Goal: Task Accomplishment & Management: Use online tool/utility

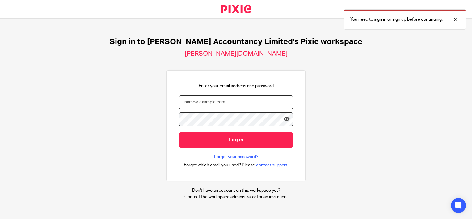
click at [205, 102] on input "email" at bounding box center [236, 102] width 114 height 14
type input "hannah@chatfieldaccountancy.co.uk"
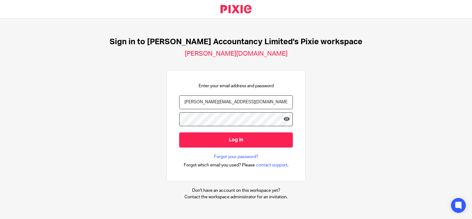
click at [179, 132] on input "Log in" at bounding box center [236, 139] width 114 height 15
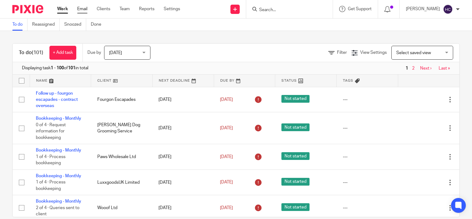
click at [82, 10] on link "Email" at bounding box center [82, 9] width 10 height 6
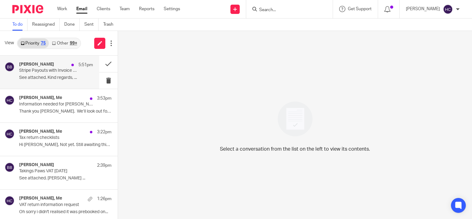
click at [70, 68] on p "Stripe Payouts with Invoice Number" at bounding box center [48, 70] width 59 height 5
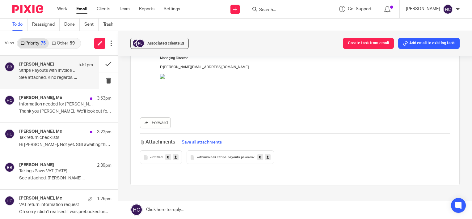
scroll to position [90, 0]
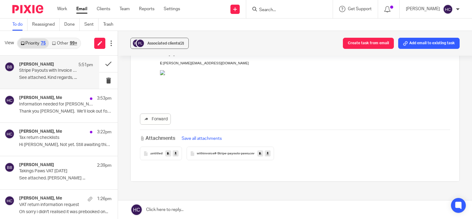
click at [265, 156] on link at bounding box center [268, 153] width 6 height 6
